Goal: Information Seeking & Learning: Learn about a topic

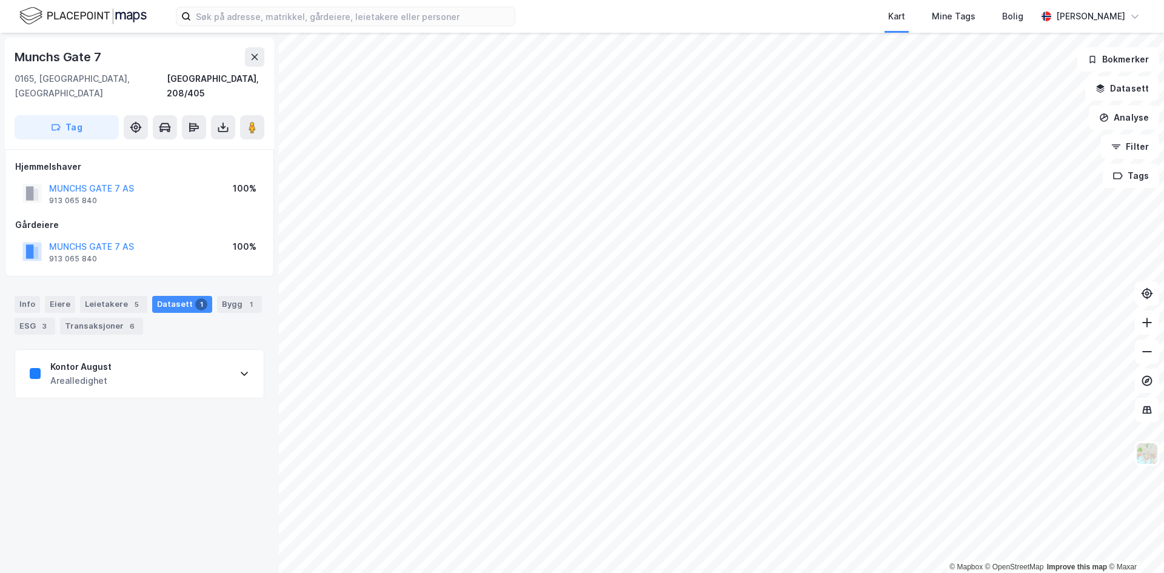
click at [83, 382] on div "Kontor August Arealledighet" at bounding box center [139, 374] width 249 height 49
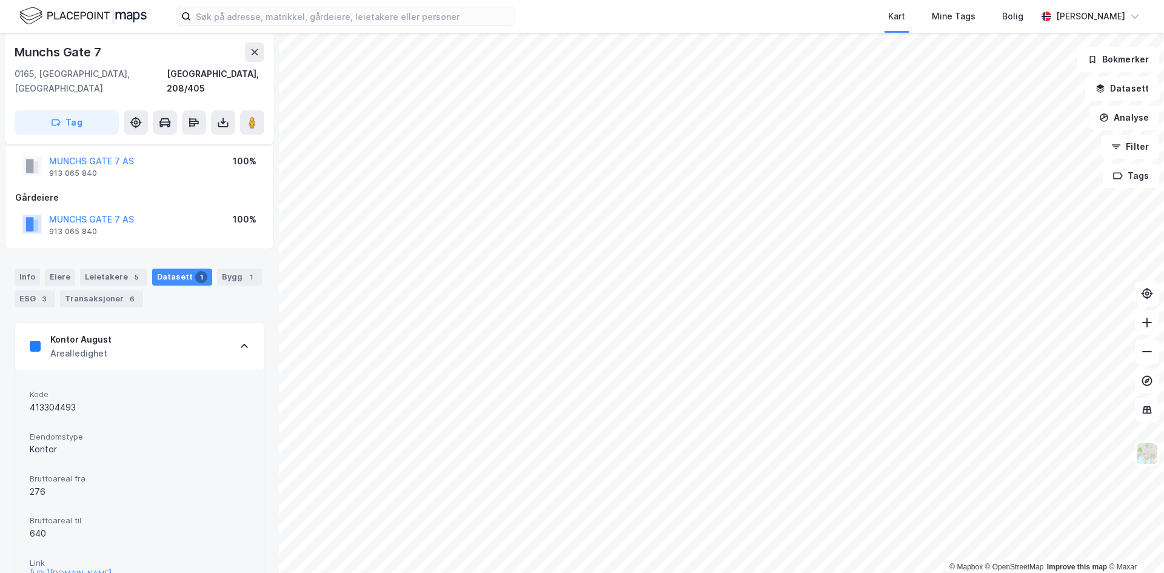
scroll to position [62, 0]
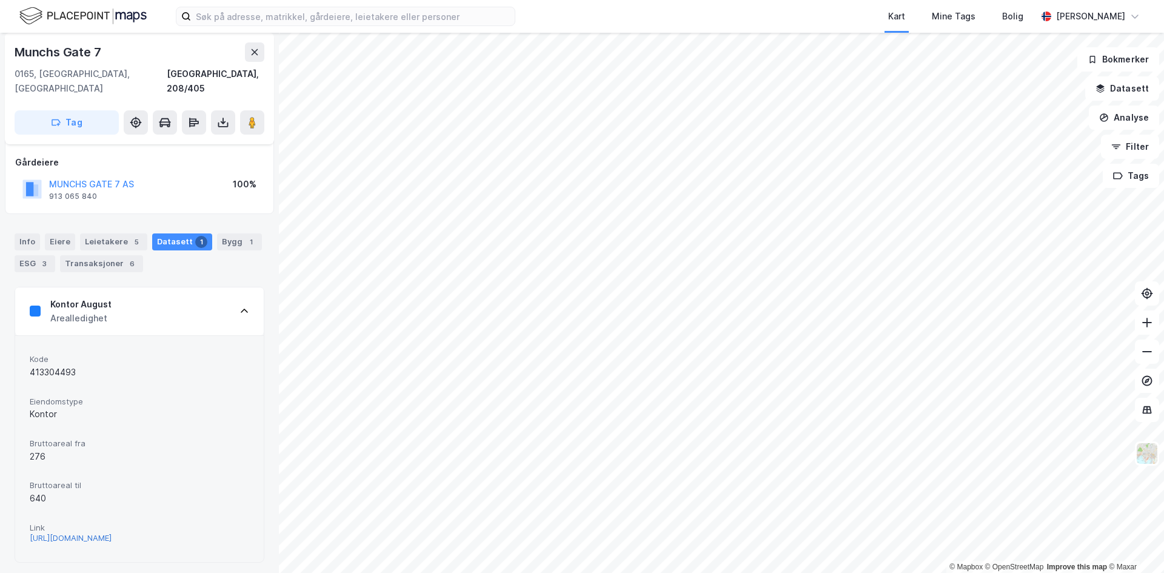
click at [79, 533] on div "https://www.finn.no/realestate/businessrent/ad.html?finnkode=413304493&fks=4133…" at bounding box center [71, 538] width 82 height 10
click at [259, 59] on button at bounding box center [254, 51] width 19 height 19
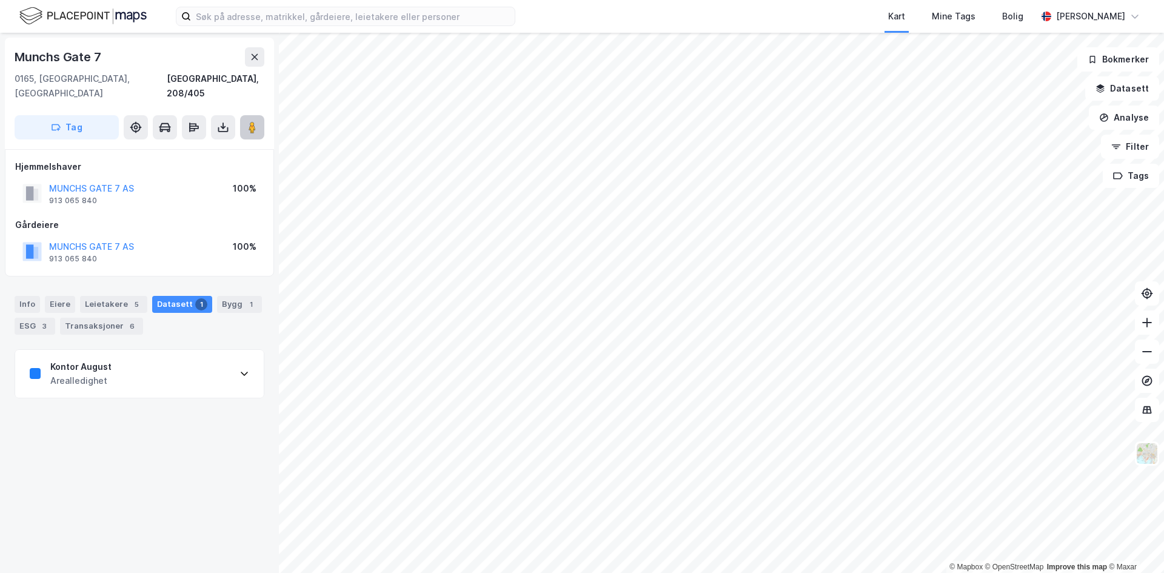
click at [242, 115] on button at bounding box center [252, 127] width 24 height 24
